Goal: Task Accomplishment & Management: Use online tool/utility

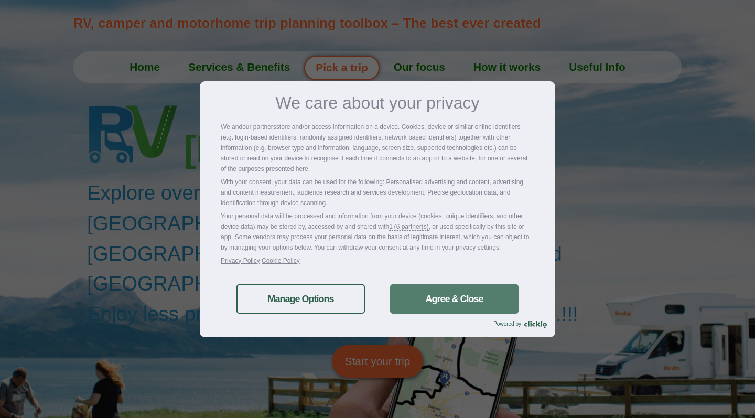
click at [407, 289] on link "Agree & Close" at bounding box center [454, 298] width 128 height 29
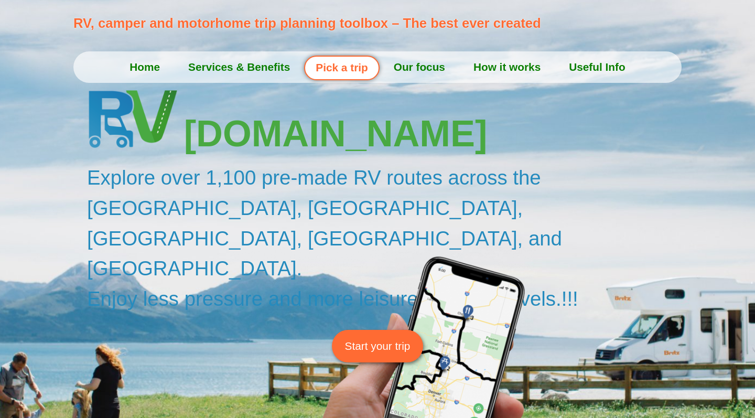
scroll to position [19, 0]
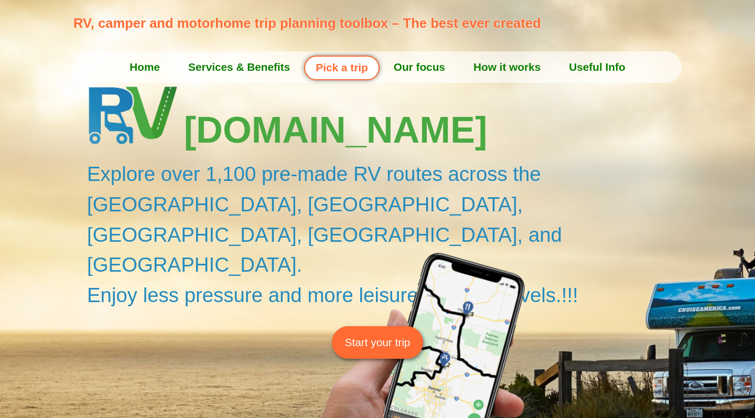
click at [404, 326] on link "Start your trip" at bounding box center [378, 342] width 92 height 32
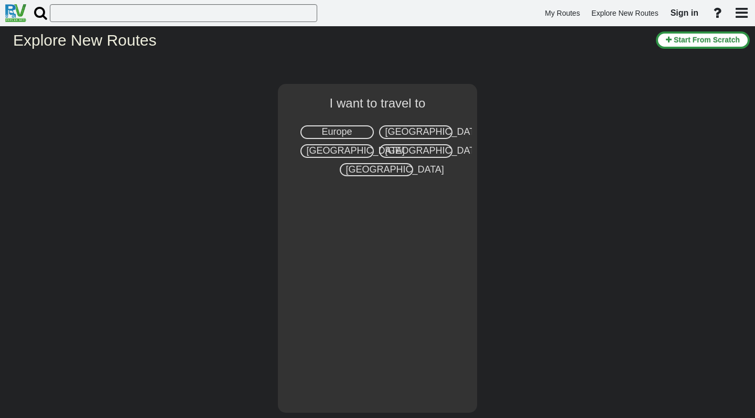
click at [413, 129] on span "[GEOGRAPHIC_DATA]" at bounding box center [434, 131] width 98 height 10
select select "number:2"
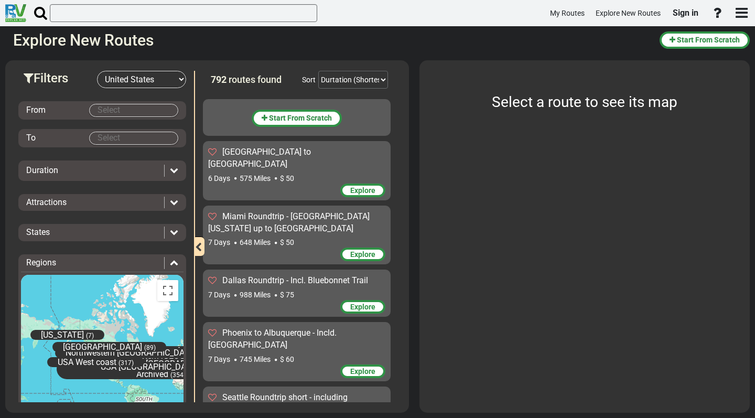
click at [124, 105] on body "My Routes Explore New Routes Sign in ×" at bounding box center [377, 209] width 755 height 418
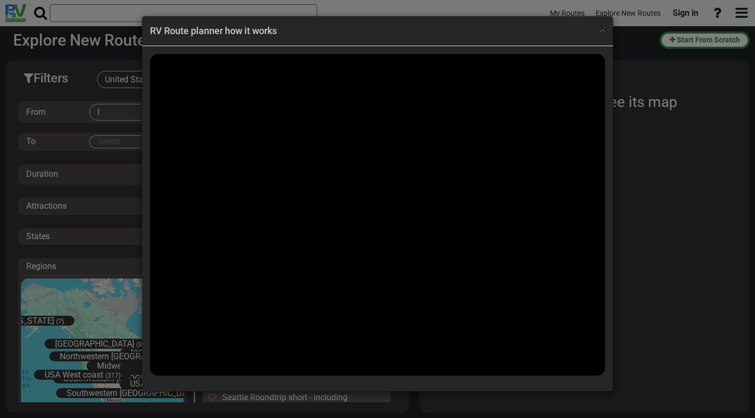
click at [605, 28] on span "×" at bounding box center [602, 28] width 6 height 13
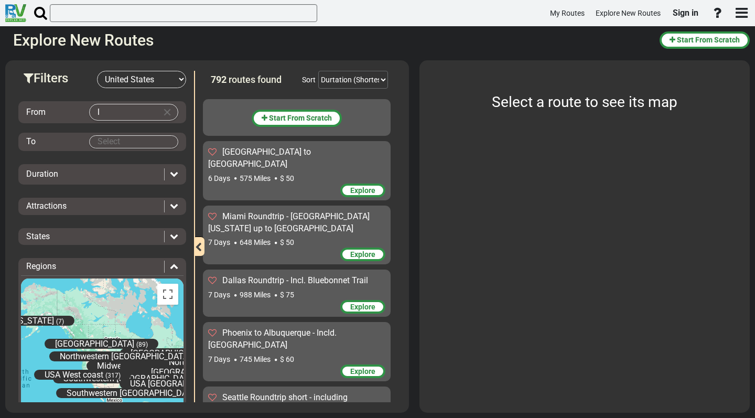
click at [100, 109] on body "My Routes Explore New Routes Sign in ×" at bounding box center [377, 209] width 755 height 418
click at [107, 125] on li "Los A ngeles (35)" at bounding box center [129, 132] width 89 height 25
type input "[GEOGRAPHIC_DATA]"
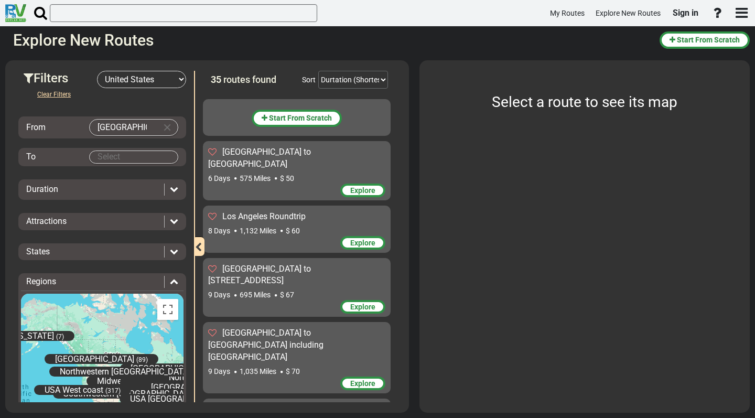
click at [125, 154] on body "My Routes Explore New Routes Sign in ×" at bounding box center [377, 209] width 755 height 418
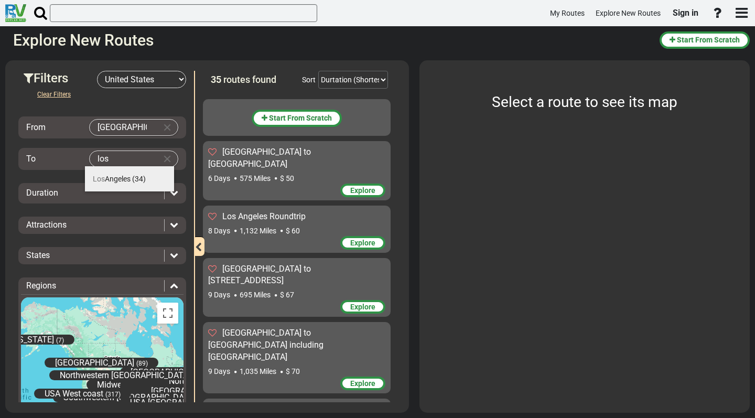
click at [130, 174] on li "[GEOGRAPHIC_DATA] (34)" at bounding box center [129, 178] width 89 height 25
type input "[GEOGRAPHIC_DATA]"
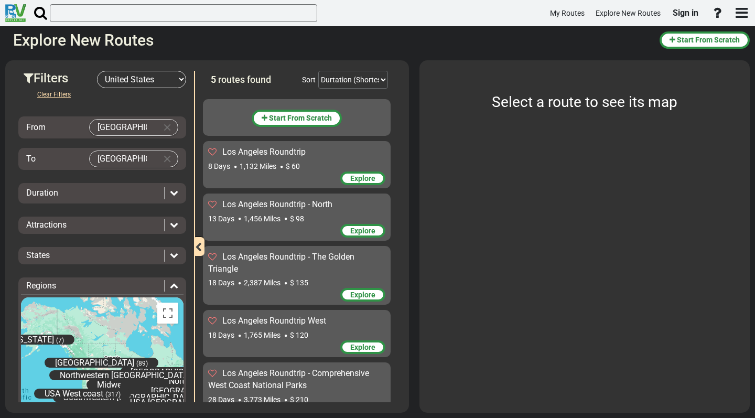
click at [170, 195] on icon at bounding box center [174, 192] width 8 height 8
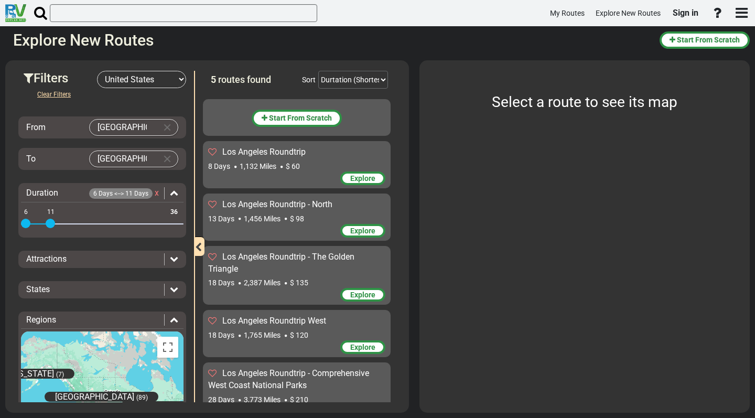
drag, startPoint x: 176, startPoint y: 221, endPoint x: 50, endPoint y: 229, distance: 125.5
click at [50, 225] on div "6 36 6 11" at bounding box center [102, 224] width 163 height 2
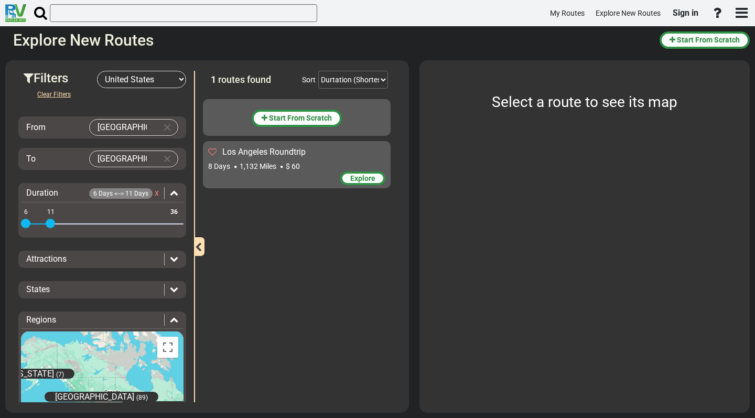
drag, startPoint x: 25, startPoint y: 223, endPoint x: 6, endPoint y: 225, distance: 18.9
click at [6, 225] on div "Filters -- Select Destination -- [GEOGRAPHIC_DATA] [GEOGRAPHIC_DATA] [GEOGRAPHI…" at bounding box center [207, 236] width 404 height 352
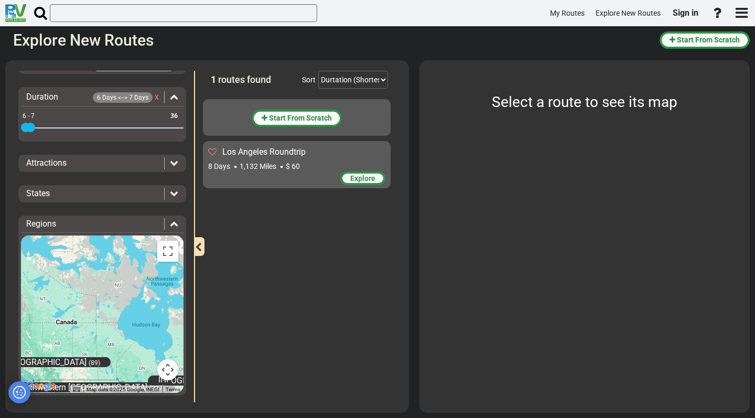
drag, startPoint x: 51, startPoint y: 126, endPoint x: 29, endPoint y: 127, distance: 21.6
click at [29, 127] on span at bounding box center [30, 127] width 9 height 9
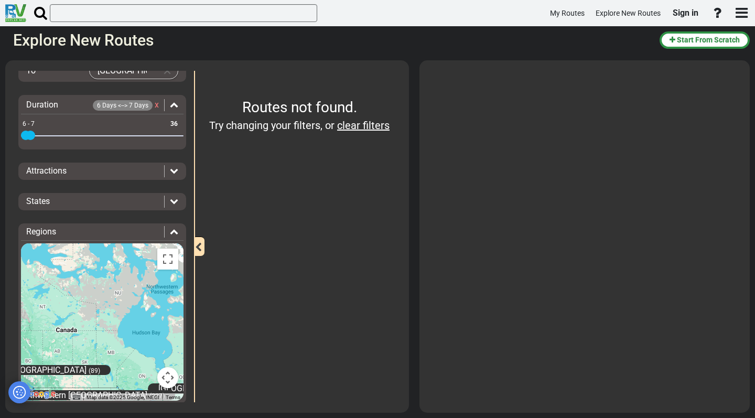
scroll to position [83, 0]
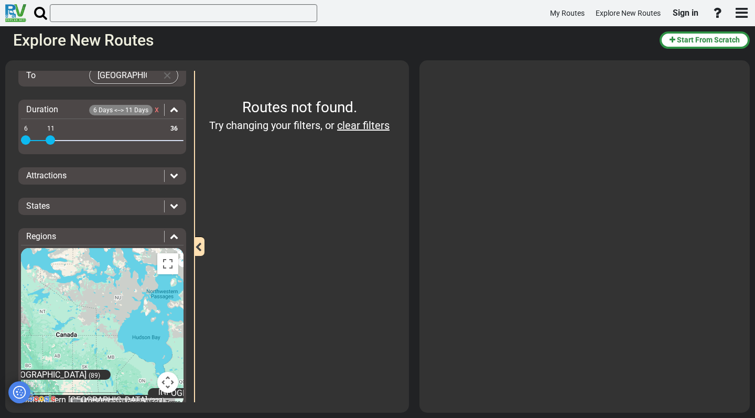
drag, startPoint x: 27, startPoint y: 138, endPoint x: 50, endPoint y: 137, distance: 23.1
click at [50, 137] on span at bounding box center [50, 139] width 9 height 9
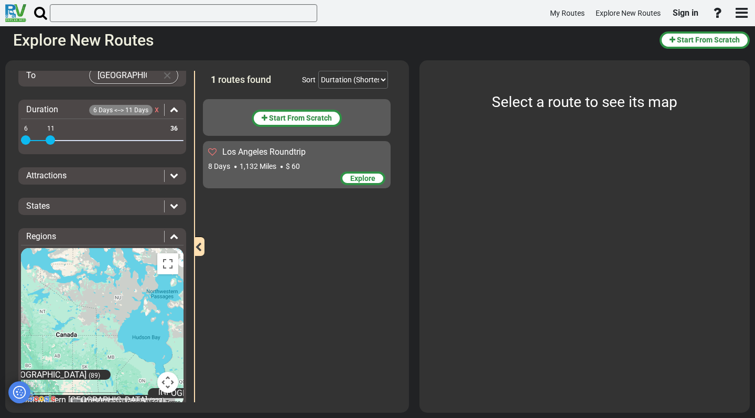
scroll to position [0, 0]
click at [321, 114] on button "Start From Scratch" at bounding box center [297, 118] width 90 height 17
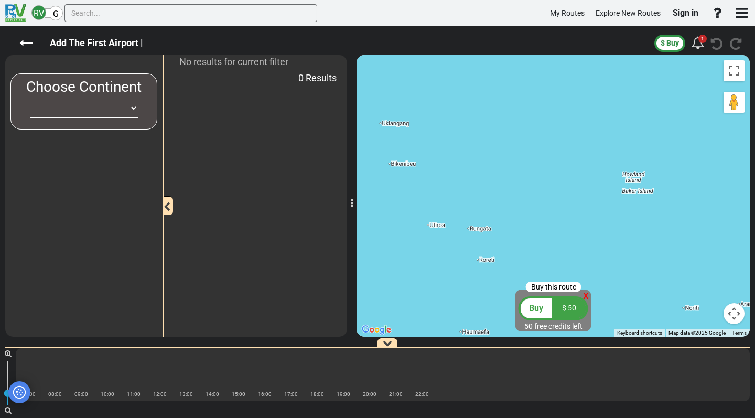
click at [18, 41] on div "Add The First Airport |" at bounding box center [333, 43] width 641 height 23
click at [26, 41] on icon at bounding box center [26, 43] width 14 height 14
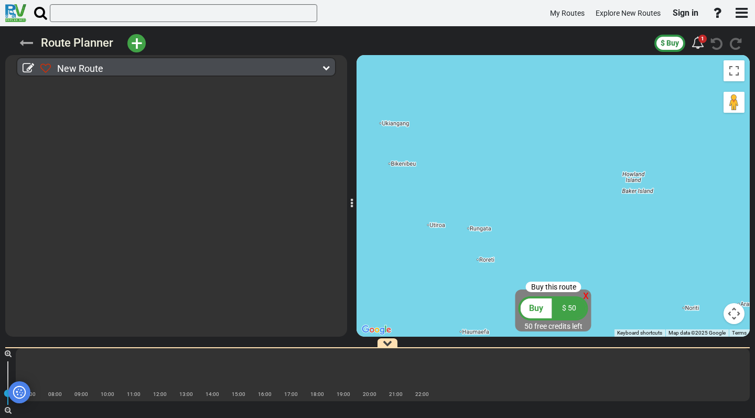
click at [28, 42] on icon at bounding box center [26, 43] width 14 height 14
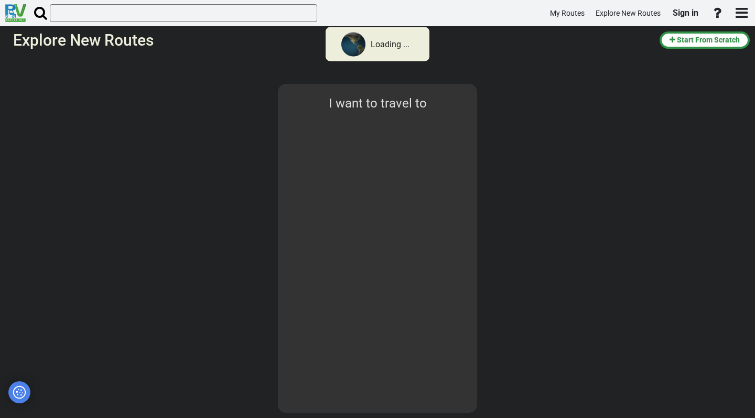
type input "[GEOGRAPHIC_DATA]"
select select "number:2"
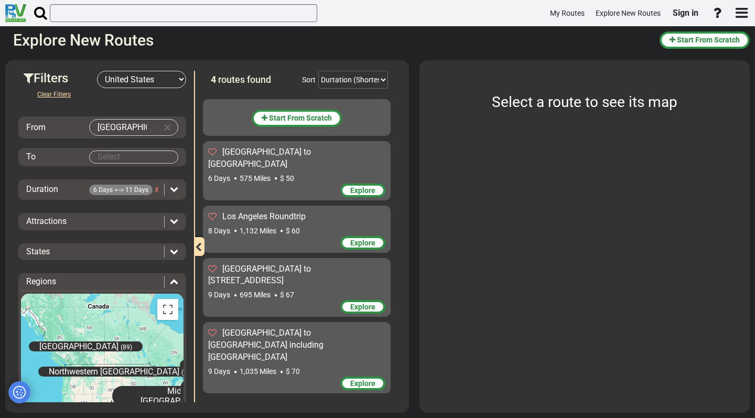
click at [137, 158] on body "My Routes Explore New Routes Sign in ×" at bounding box center [377, 209] width 755 height 418
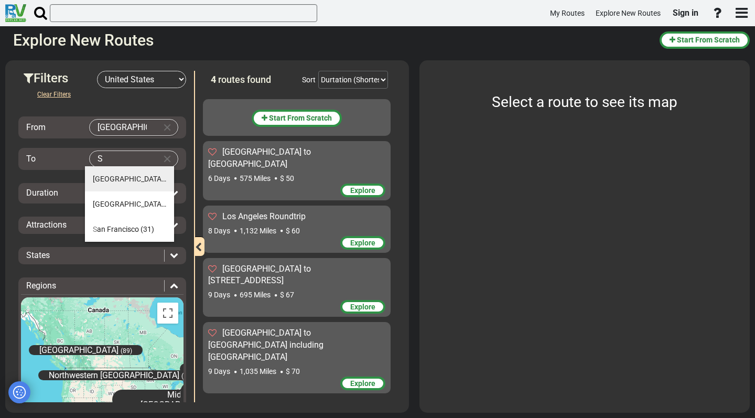
click at [122, 184] on li "[GEOGRAPHIC_DATA] (38)" at bounding box center [129, 178] width 89 height 25
type input "[GEOGRAPHIC_DATA]"
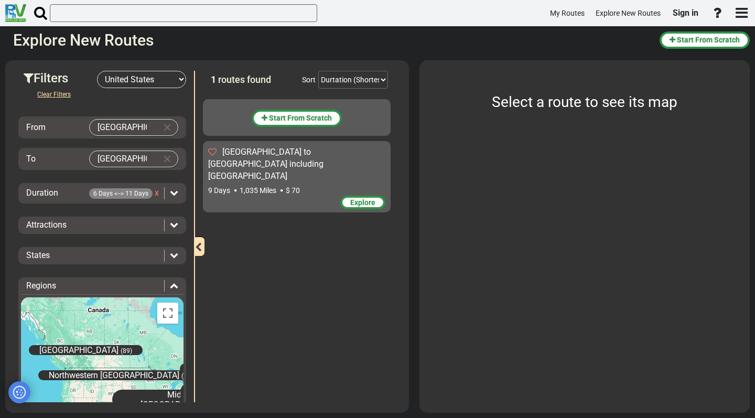
click at [113, 190] on span "6 Days <--> 11 Days" at bounding box center [120, 193] width 63 height 10
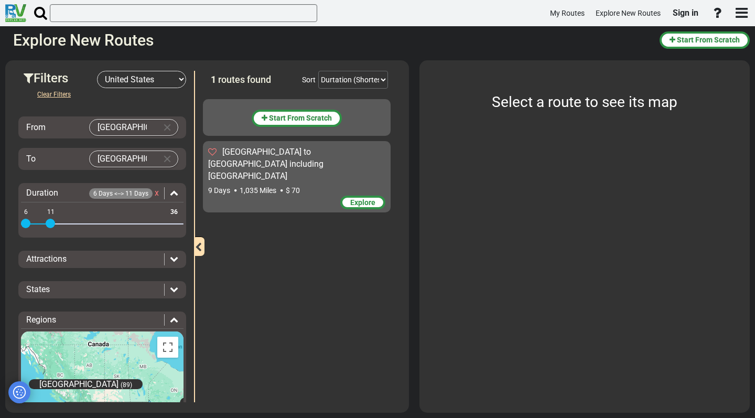
click at [356, 198] on span "Explore" at bounding box center [362, 202] width 25 height 8
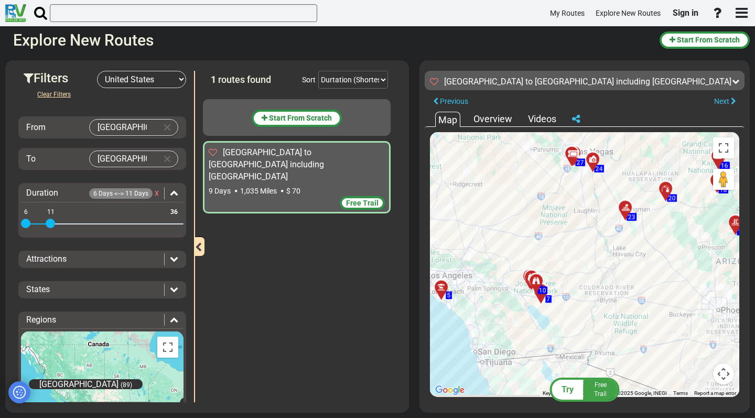
drag, startPoint x: 587, startPoint y: 339, endPoint x: 606, endPoint y: 328, distance: 22.1
click at [606, 328] on div "To activate drag with keyboard, press Alt + Enter. Once in keyboard drag state,…" at bounding box center [584, 264] width 309 height 265
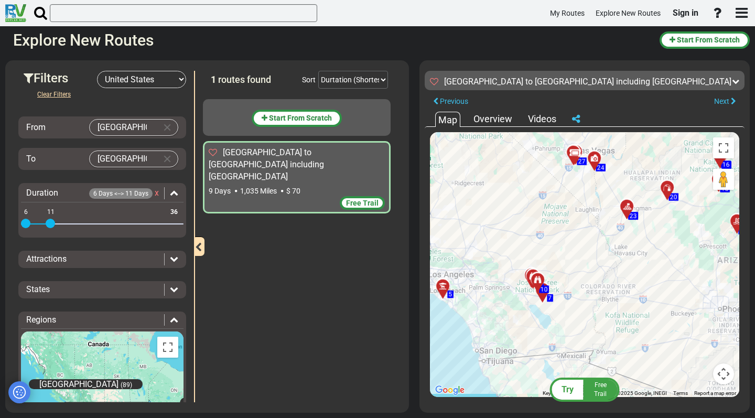
click at [608, 392] on div "Free Trail" at bounding box center [600, 390] width 29 height 18
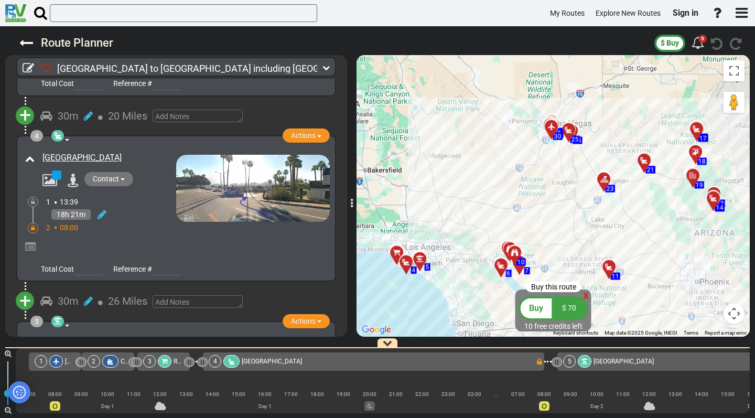
scroll to position [424, 0]
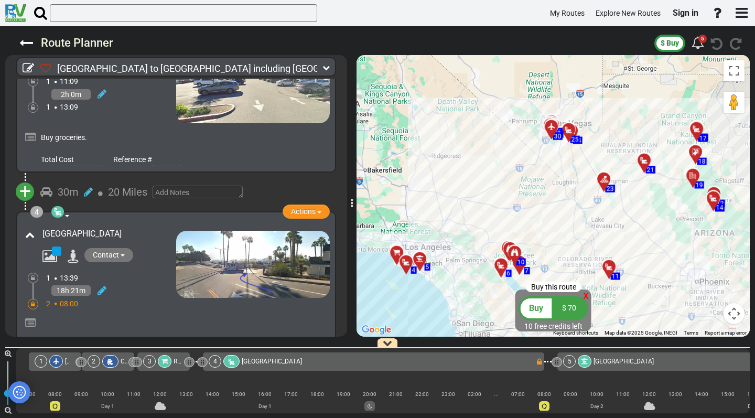
click at [122, 229] on link "[GEOGRAPHIC_DATA]" at bounding box center [81, 234] width 79 height 10
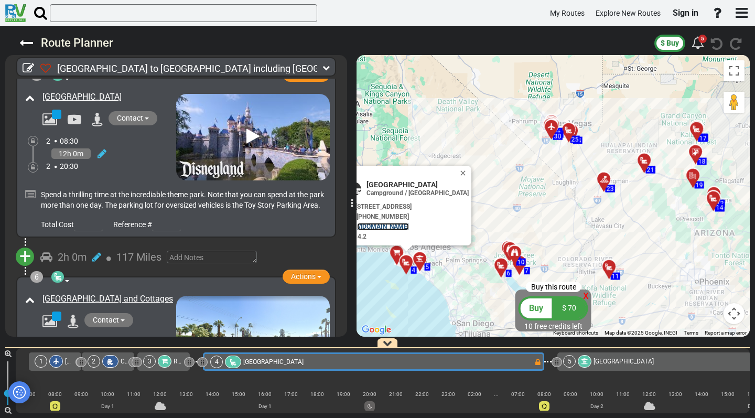
scroll to position [749, 0]
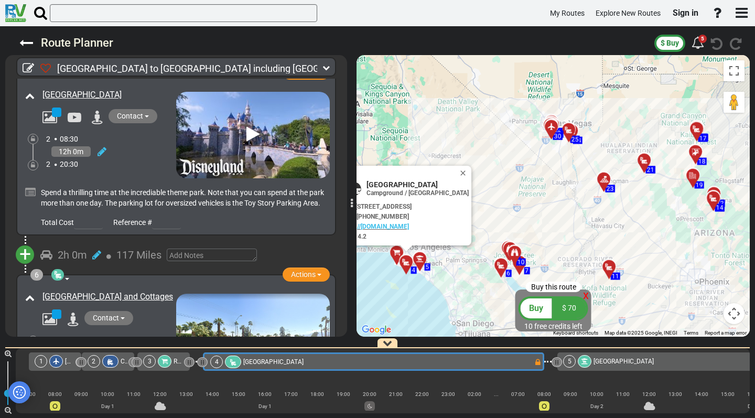
click at [150, 199] on span "Spend a thrilling time at the incrediable theme park. Note that you can spend a…" at bounding box center [182, 197] width 283 height 19
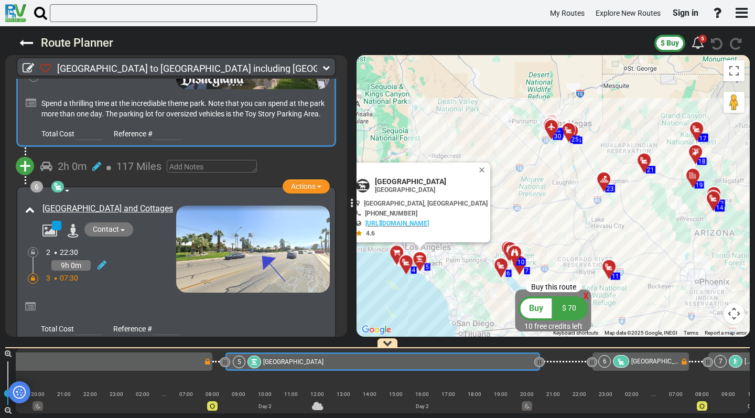
scroll to position [839, 0]
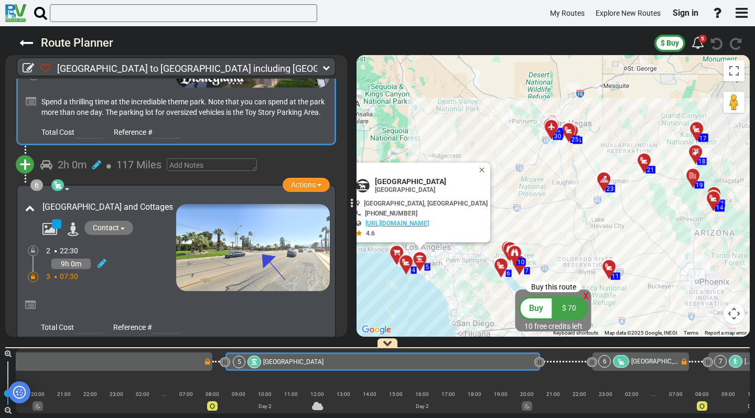
click at [130, 209] on link "[GEOGRAPHIC_DATA] and Cottages" at bounding box center [107, 207] width 131 height 10
